Goal: Task Accomplishment & Management: Complete application form

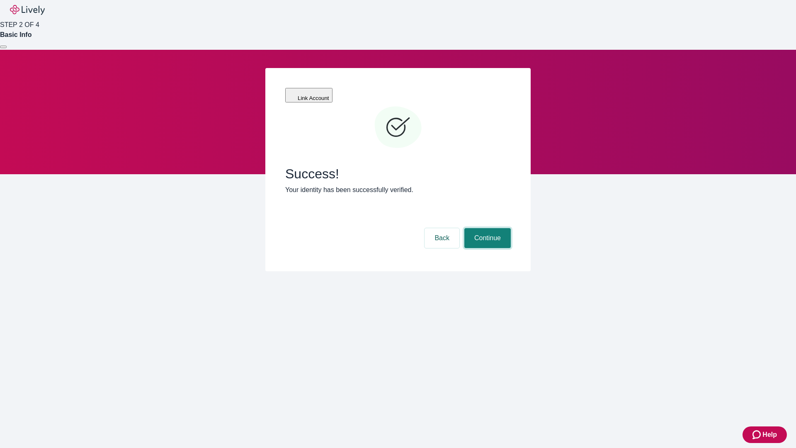
click at [486, 228] on button "Continue" at bounding box center [487, 238] width 46 height 20
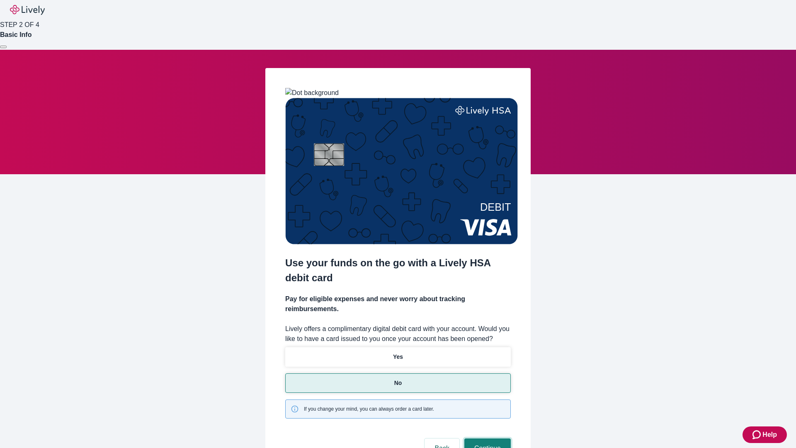
click at [486, 438] on button "Continue" at bounding box center [487, 448] width 46 height 20
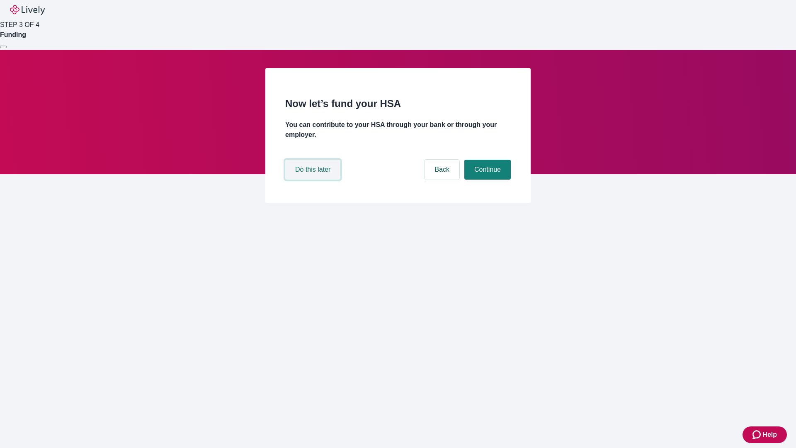
click at [314, 180] on button "Do this later" at bounding box center [312, 170] width 55 height 20
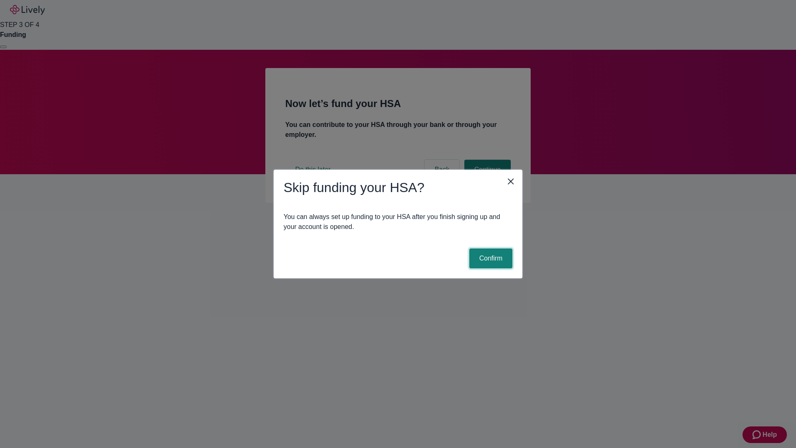
click at [490, 258] on button "Confirm" at bounding box center [490, 258] width 43 height 20
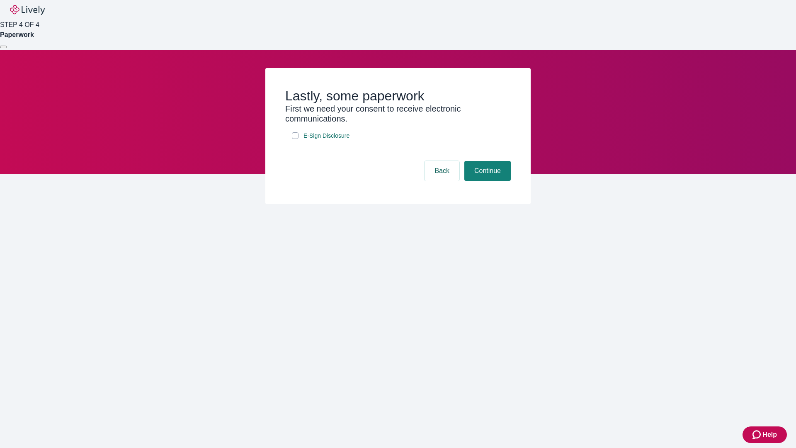
click at [295, 139] on input "E-Sign Disclosure" at bounding box center [295, 135] width 7 height 7
checkbox input "true"
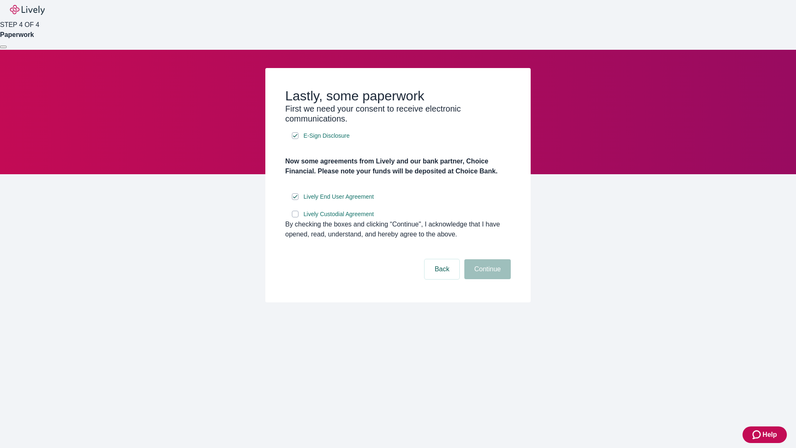
click at [295, 217] on input "Lively Custodial Agreement" at bounding box center [295, 214] width 7 height 7
checkbox input "true"
click at [486, 279] on button "Continue" at bounding box center [487, 269] width 46 height 20
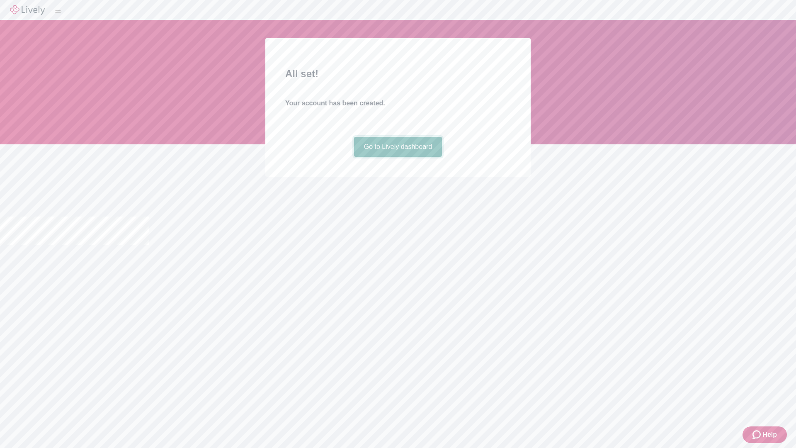
click at [398, 157] on link "Go to Lively dashboard" at bounding box center [398, 147] width 88 height 20
